Goal: Task Accomplishment & Management: Use online tool/utility

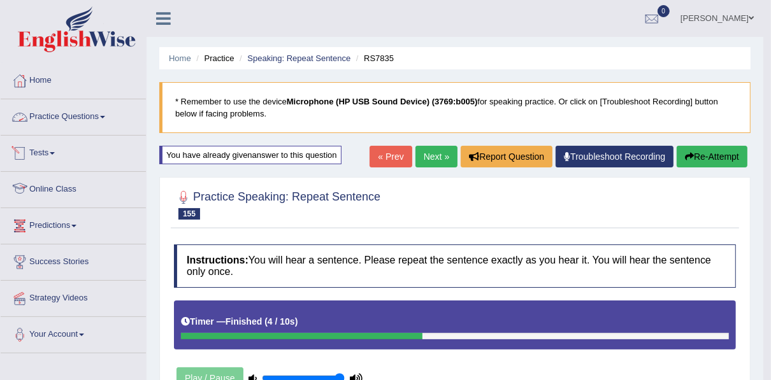
click at [52, 118] on link "Practice Questions" at bounding box center [73, 115] width 145 height 32
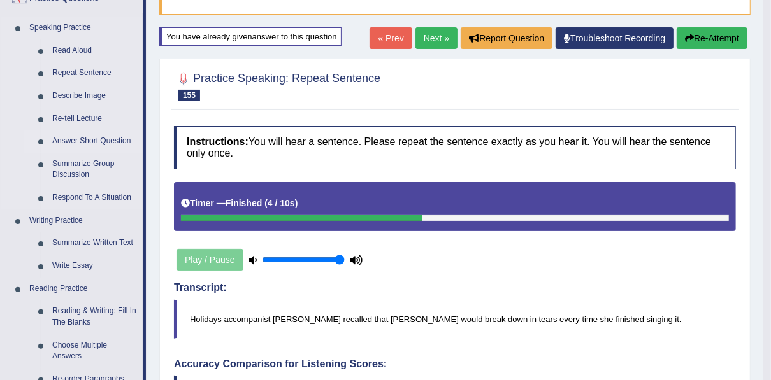
scroll to position [153, 0]
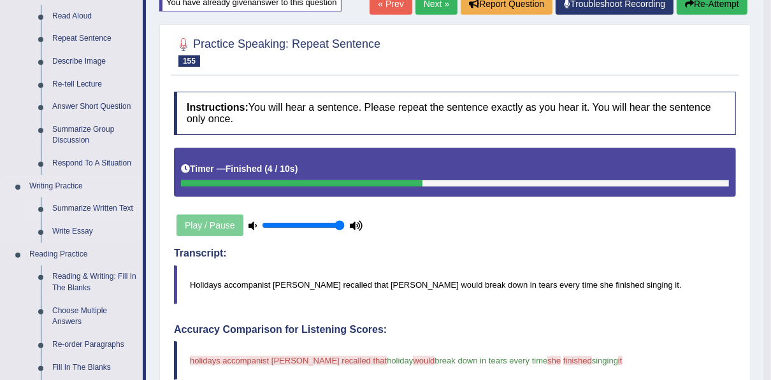
click at [69, 206] on link "Summarize Written Text" at bounding box center [95, 208] width 96 height 23
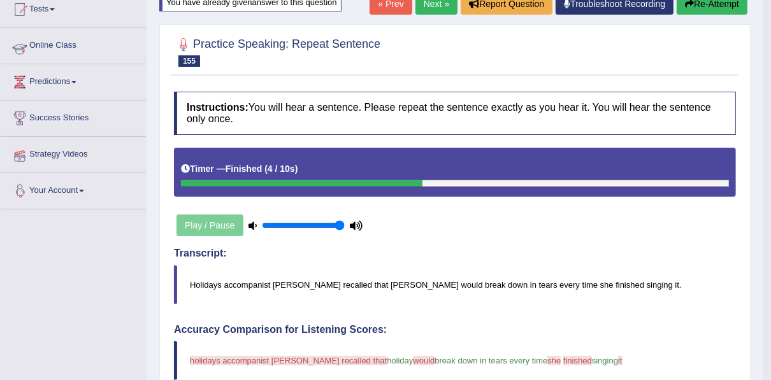
scroll to position [180, 0]
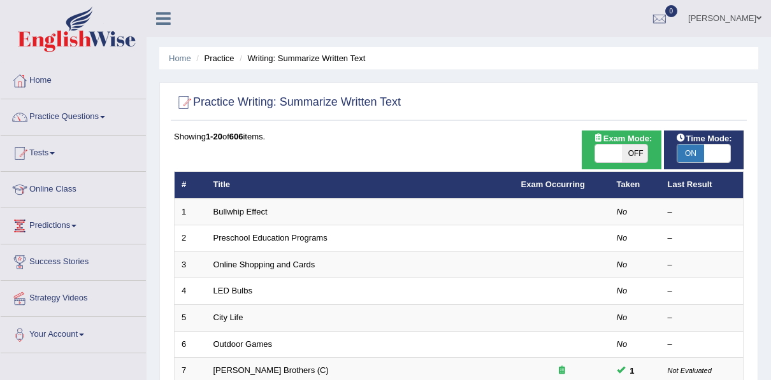
click at [236, 340] on link "Outdoor Games" at bounding box center [242, 345] width 59 height 10
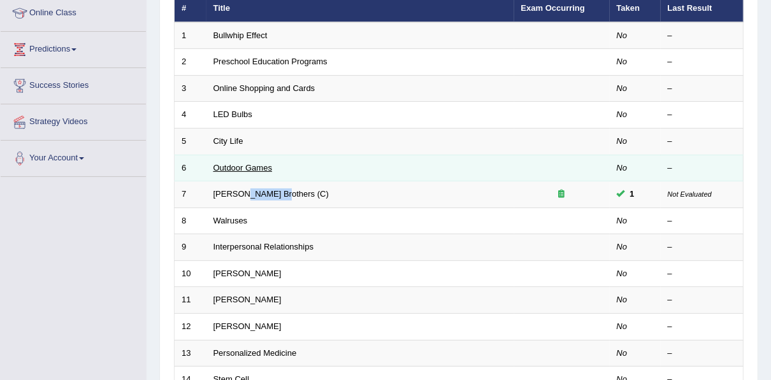
click at [236, 163] on link "Outdoor Games" at bounding box center [242, 168] width 59 height 10
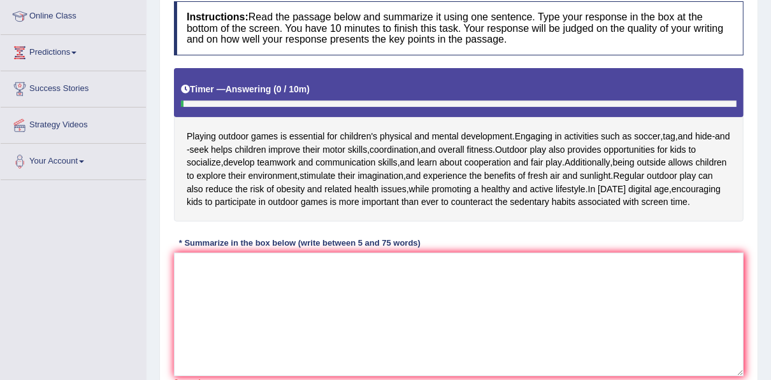
scroll to position [204, 0]
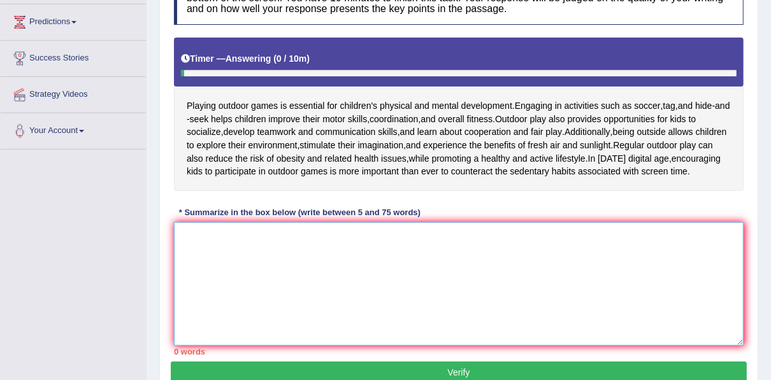
click at [341, 247] on textarea at bounding box center [459, 284] width 570 height 124
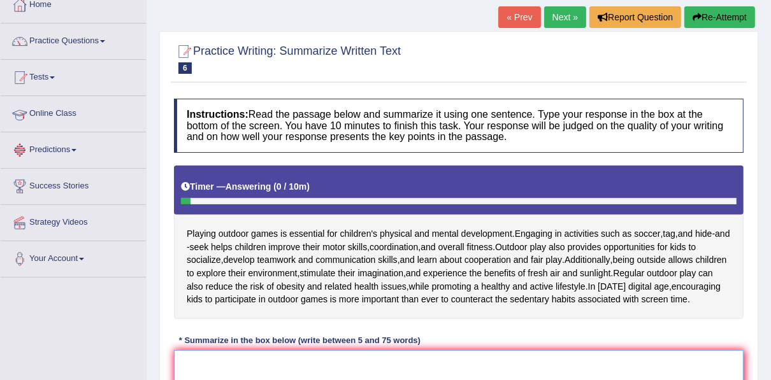
scroll to position [0, 0]
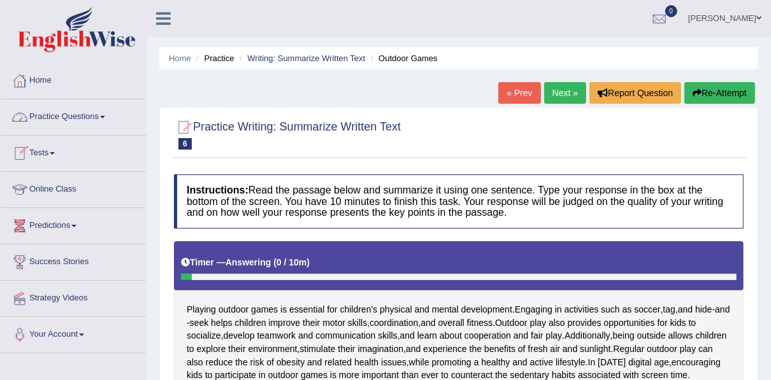
drag, startPoint x: 57, startPoint y: 119, endPoint x: 52, endPoint y: 115, distance: 7.3
click at [57, 119] on link "Practice Questions" at bounding box center [73, 115] width 145 height 32
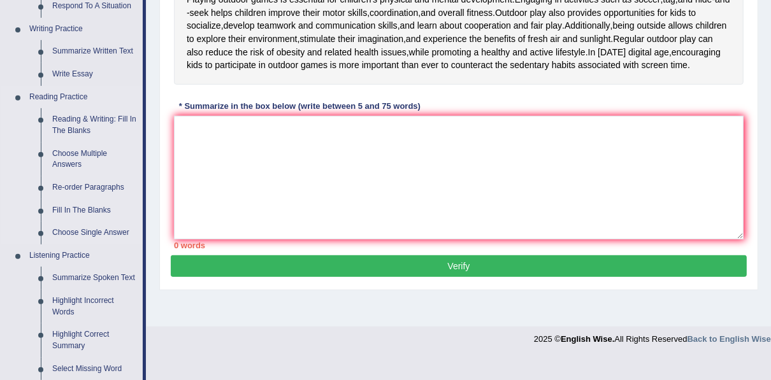
scroll to position [357, 0]
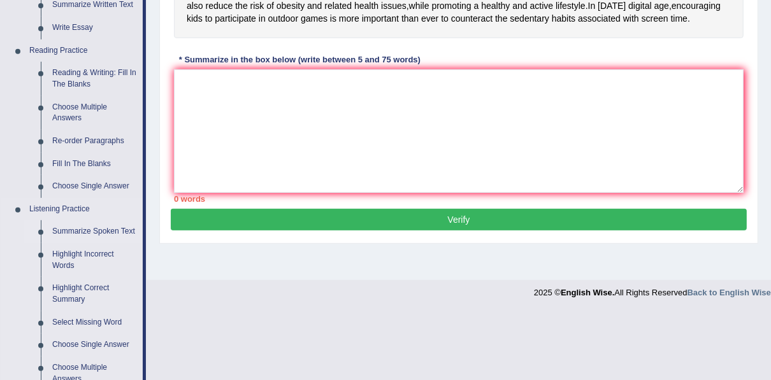
click at [60, 238] on link "Summarize Spoken Text" at bounding box center [95, 231] width 96 height 23
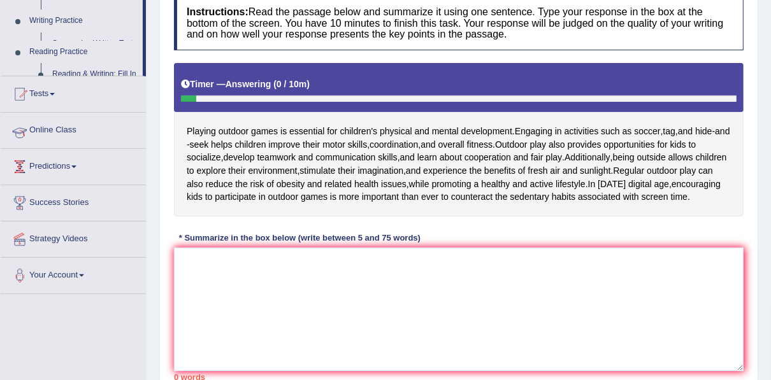
scroll to position [245, 0]
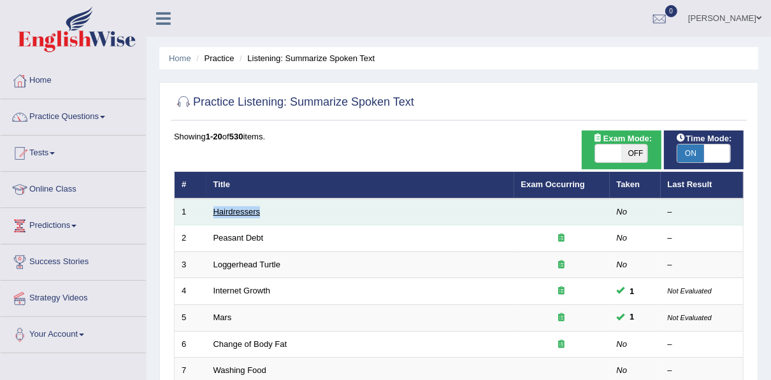
drag, startPoint x: 0, startPoint y: 0, endPoint x: 234, endPoint y: 213, distance: 317.0
click at [234, 213] on link "Hairdressers" at bounding box center [236, 212] width 47 height 10
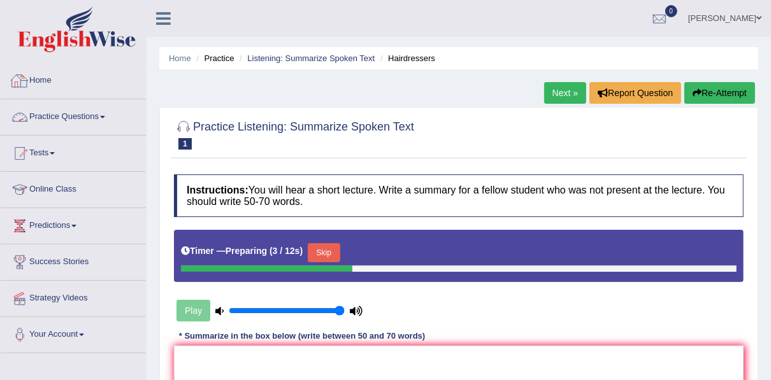
click at [38, 78] on link "Home" at bounding box center [73, 79] width 145 height 32
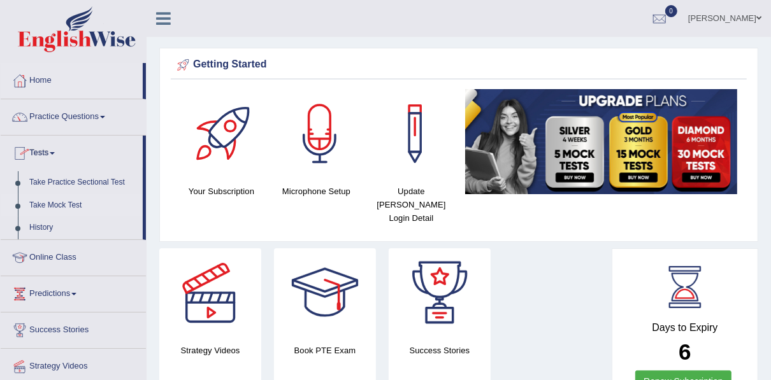
click at [63, 202] on link "Take Mock Test" at bounding box center [83, 205] width 119 height 23
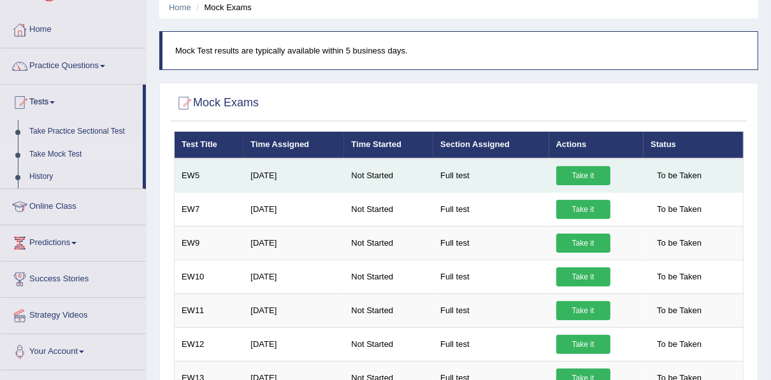
click at [594, 169] on link "Take it" at bounding box center [583, 175] width 54 height 19
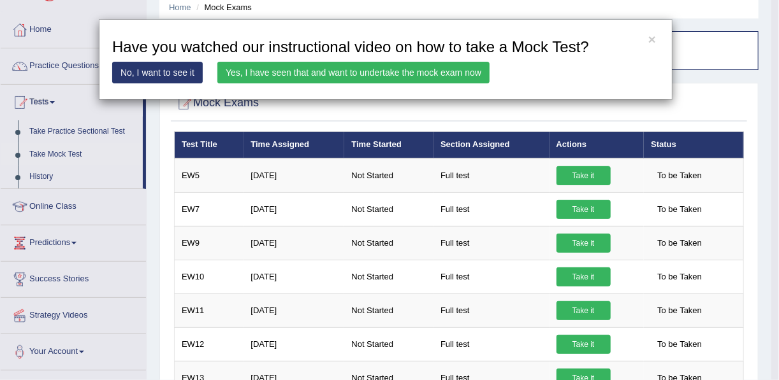
click at [573, 173] on div "× Have you watched our instructional video on how to take a Mock Test? No, I wa…" at bounding box center [389, 190] width 779 height 380
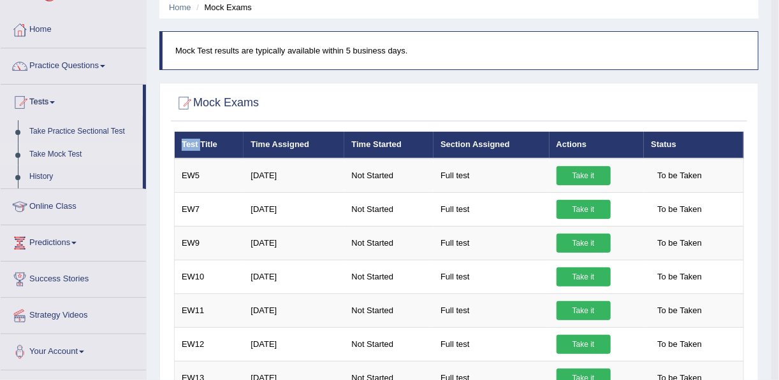
click at [573, 173] on div "× Have you watched our instructional video on how to take a Mock Test? No, I wa…" at bounding box center [389, 190] width 779 height 380
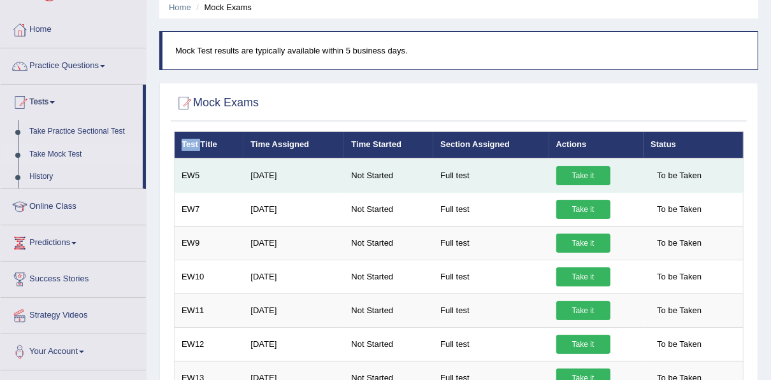
drag, startPoint x: 573, startPoint y: 173, endPoint x: 565, endPoint y: 176, distance: 8.1
click at [565, 176] on link "Take it" at bounding box center [583, 175] width 54 height 19
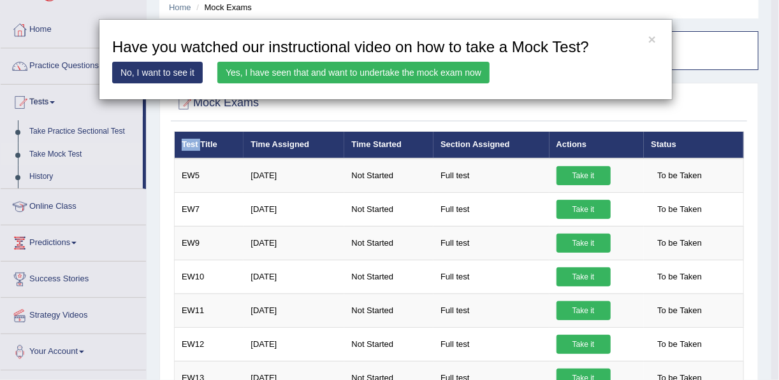
click at [372, 71] on link "Yes, I have seen that and want to undertake the mock exam now" at bounding box center [353, 73] width 272 height 22
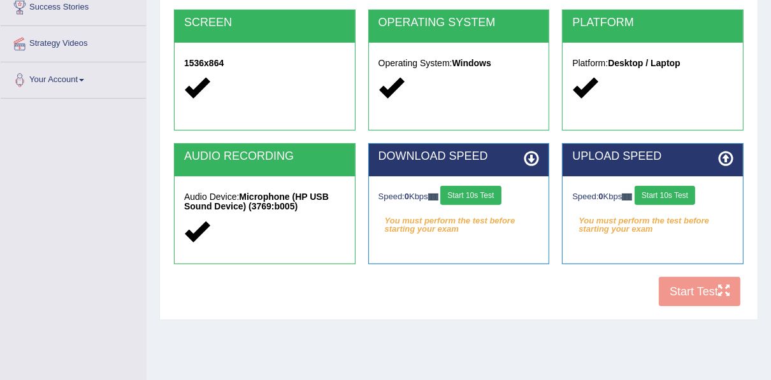
drag, startPoint x: 460, startPoint y: 197, endPoint x: 642, endPoint y: 180, distance: 182.4
click at [463, 196] on button "Start 10s Test" at bounding box center [470, 195] width 61 height 19
click at [668, 195] on button "Start 10s Test" at bounding box center [665, 195] width 61 height 19
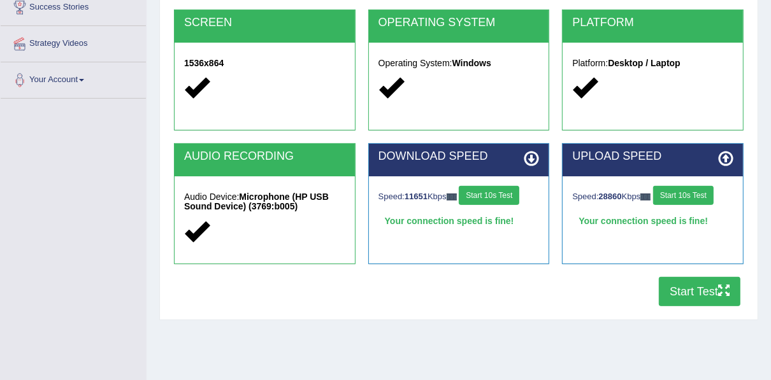
click at [690, 291] on button "Start Test" at bounding box center [700, 291] width 82 height 29
